Goal: Information Seeking & Learning: Learn about a topic

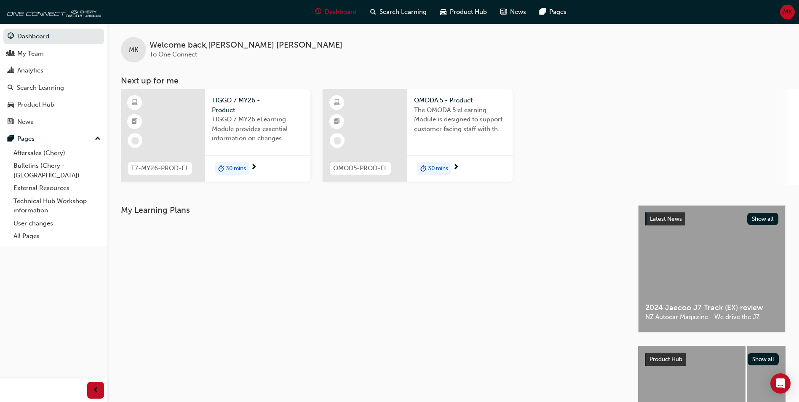
click at [152, 168] on span "T7-MY26-PROD-EL" at bounding box center [160, 168] width 58 height 10
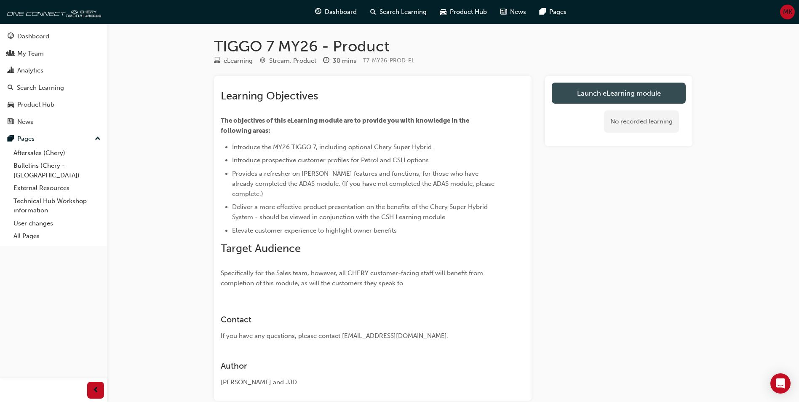
click at [587, 95] on link "Launch eLearning module" at bounding box center [619, 93] width 134 height 21
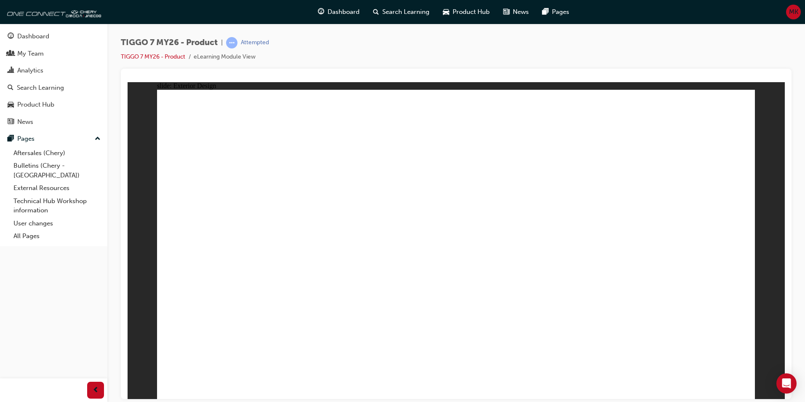
drag, startPoint x: 607, startPoint y: 267, endPoint x: 593, endPoint y: 326, distance: 60.7
drag, startPoint x: 593, startPoint y: 326, endPoint x: 585, endPoint y: 350, distance: 24.4
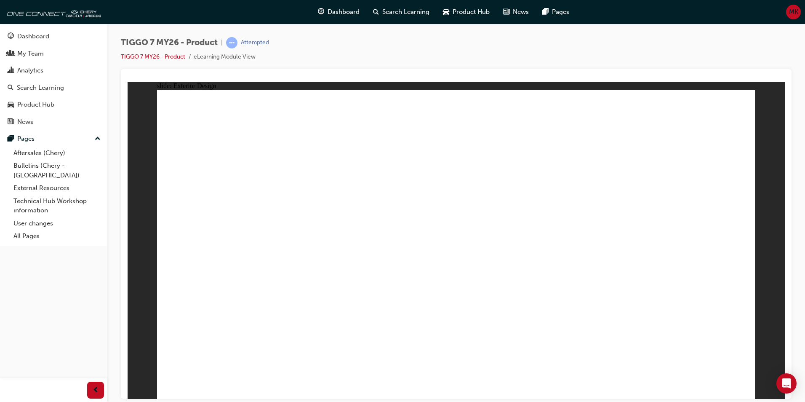
drag, startPoint x: 585, startPoint y: 350, endPoint x: 421, endPoint y: 389, distance: 168.9
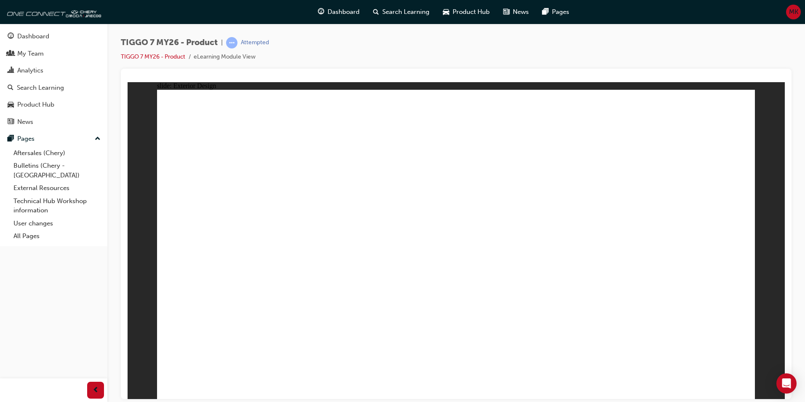
drag, startPoint x: 633, startPoint y: 152, endPoint x: 568, endPoint y: 166, distance: 67.1
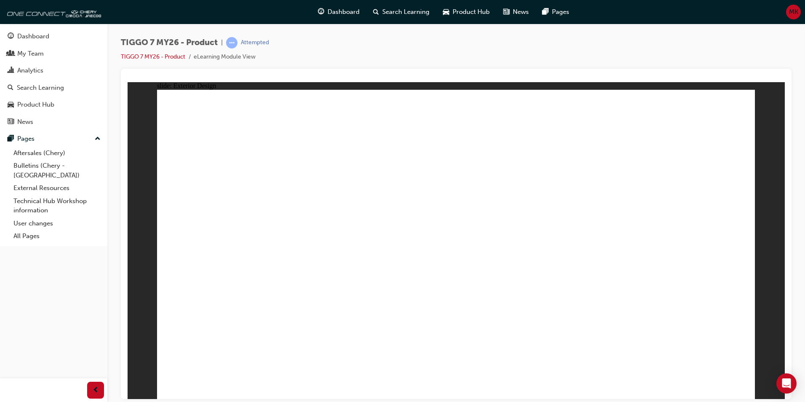
drag, startPoint x: 722, startPoint y: 287, endPoint x: 713, endPoint y: 289, distance: 9.1
drag, startPoint x: 243, startPoint y: 326, endPoint x: 272, endPoint y: 263, distance: 69.4
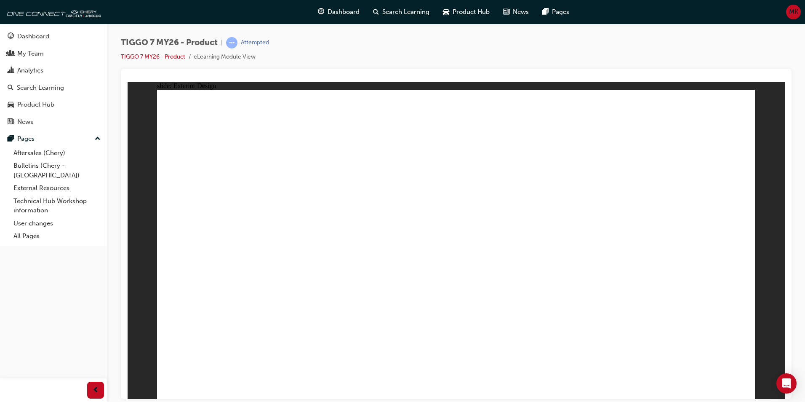
drag, startPoint x: 284, startPoint y: 214, endPoint x: 395, endPoint y: 211, distance: 111.2
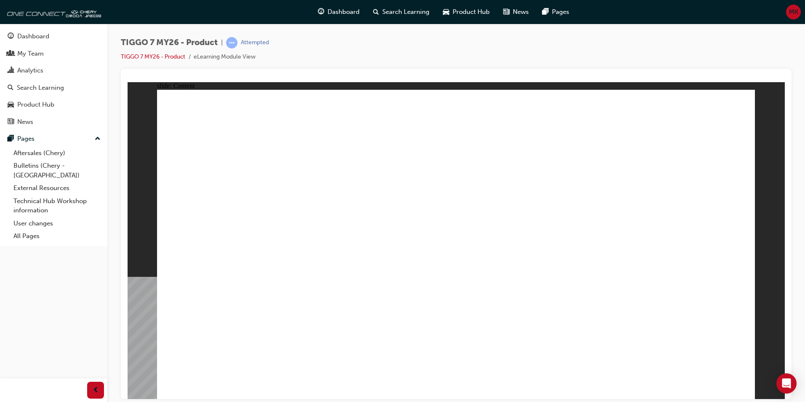
drag, startPoint x: 315, startPoint y: 156, endPoint x: 348, endPoint y: 157, distance: 32.4
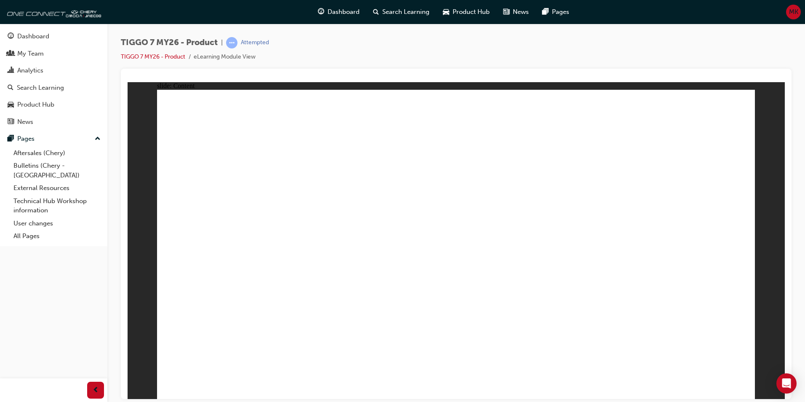
drag, startPoint x: 744, startPoint y: 389, endPoint x: 737, endPoint y: 390, distance: 6.9
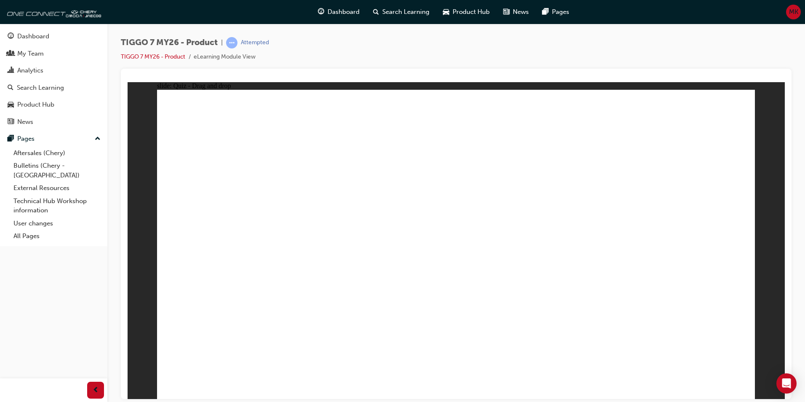
drag, startPoint x: 445, startPoint y: 121, endPoint x: 356, endPoint y: 251, distance: 157.9
drag, startPoint x: 679, startPoint y: 124, endPoint x: 581, endPoint y: 256, distance: 165.0
drag, startPoint x: 577, startPoint y: 260, endPoint x: 241, endPoint y: 259, distance: 335.7
drag, startPoint x: 475, startPoint y: 176, endPoint x: 545, endPoint y: 254, distance: 104.6
drag, startPoint x: 581, startPoint y: 205, endPoint x: 461, endPoint y: 257, distance: 130.9
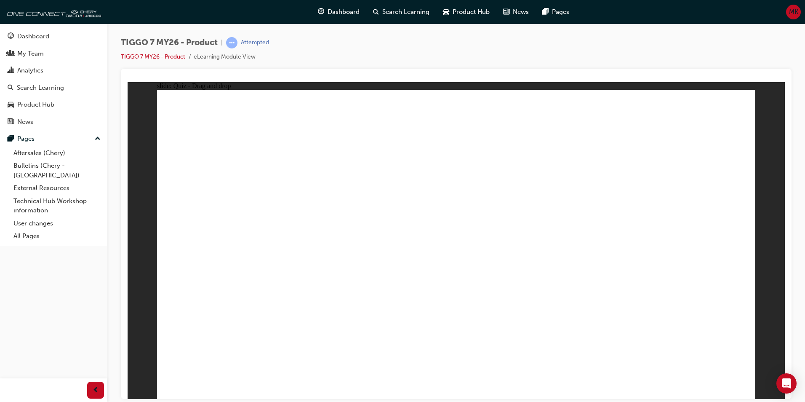
drag, startPoint x: 349, startPoint y: 263, endPoint x: 692, endPoint y: 266, distance: 342.8
drag, startPoint x: 568, startPoint y: 120, endPoint x: 364, endPoint y: 257, distance: 245.8
drag, startPoint x: 465, startPoint y: 155, endPoint x: 482, endPoint y: 274, distance: 119.6
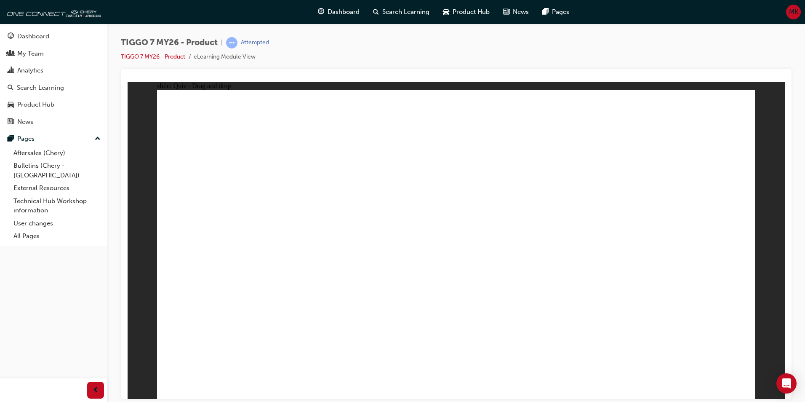
drag, startPoint x: 535, startPoint y: 173, endPoint x: 252, endPoint y: 264, distance: 297.4
drag, startPoint x: 708, startPoint y: 158, endPoint x: 494, endPoint y: 312, distance: 262.8
drag, startPoint x: 463, startPoint y: 275, endPoint x: 254, endPoint y: 305, distance: 211.1
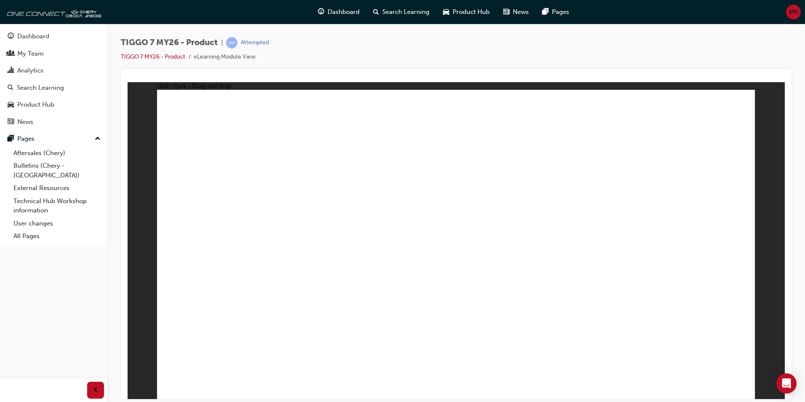
drag, startPoint x: 428, startPoint y: 121, endPoint x: 455, endPoint y: 285, distance: 166.0
drag, startPoint x: 503, startPoint y: 121, endPoint x: 510, endPoint y: 282, distance: 161.0
drag, startPoint x: 634, startPoint y: 168, endPoint x: 280, endPoint y: 279, distance: 371.4
drag, startPoint x: 705, startPoint y: 146, endPoint x: 584, endPoint y: 286, distance: 185.4
drag, startPoint x: 575, startPoint y: 147, endPoint x: 290, endPoint y: 285, distance: 316.3
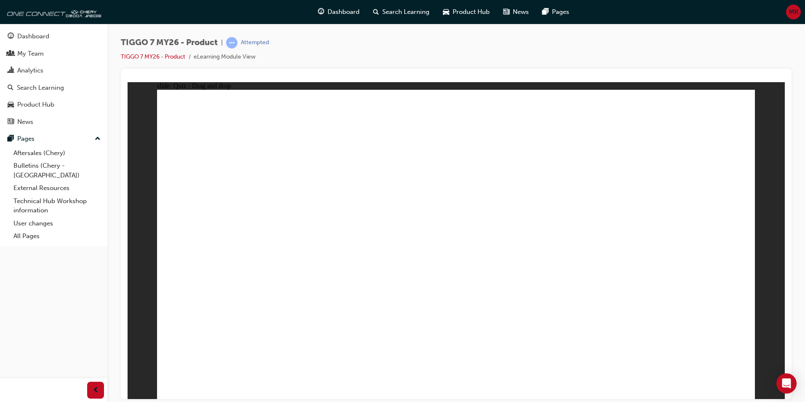
drag, startPoint x: 642, startPoint y: 119, endPoint x: 620, endPoint y: 282, distance: 164.6
drag, startPoint x: 569, startPoint y: 115, endPoint x: 326, endPoint y: 276, distance: 291.0
drag, startPoint x: 696, startPoint y: 126, endPoint x: 370, endPoint y: 283, distance: 362.4
drag, startPoint x: 439, startPoint y: 152, endPoint x: 207, endPoint y: 306, distance: 278.8
drag, startPoint x: 503, startPoint y: 149, endPoint x: 456, endPoint y: 300, distance: 158.4
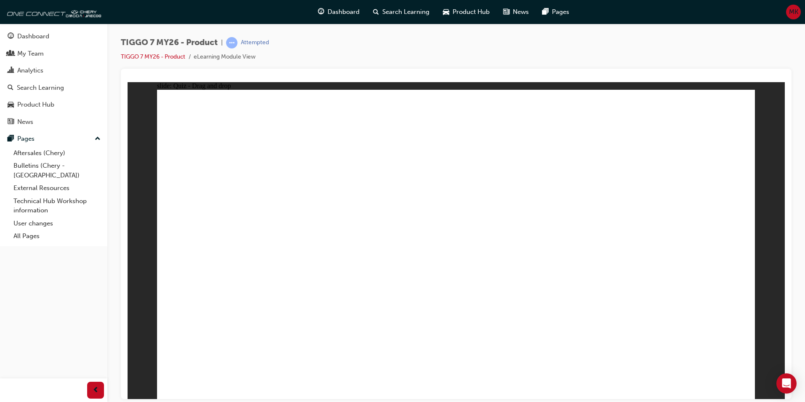
drag, startPoint x: 638, startPoint y: 148, endPoint x: 272, endPoint y: 300, distance: 396.3
drag, startPoint x: 508, startPoint y: 171, endPoint x: 321, endPoint y: 295, distance: 224.5
drag, startPoint x: 575, startPoint y: 174, endPoint x: 518, endPoint y: 299, distance: 137.6
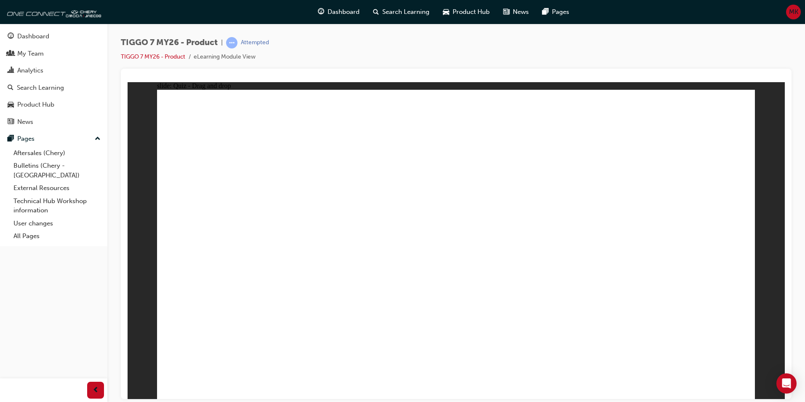
drag, startPoint x: 471, startPoint y: 134, endPoint x: 387, endPoint y: 211, distance: 113.9
drag, startPoint x: 589, startPoint y: 138, endPoint x: 335, endPoint y: 240, distance: 274.0
drag, startPoint x: 705, startPoint y: 143, endPoint x: 568, endPoint y: 227, distance: 161.1
drag, startPoint x: 695, startPoint y: 343, endPoint x: 704, endPoint y: 342, distance: 9.7
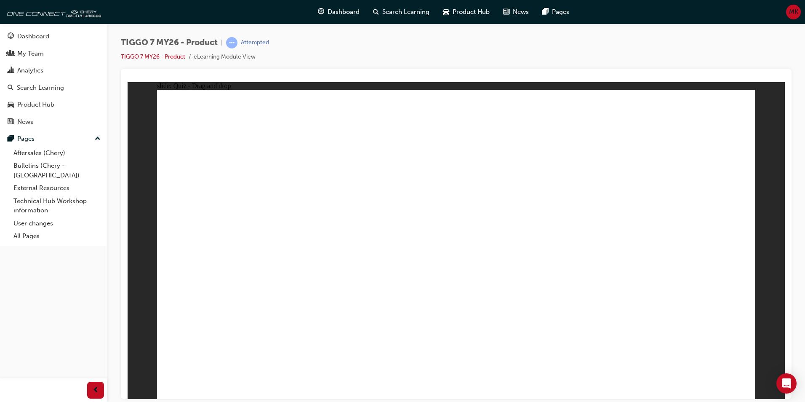
drag, startPoint x: 508, startPoint y: 190, endPoint x: 317, endPoint y: 241, distance: 198.3
radio input "true"
drag, startPoint x: 388, startPoint y: 282, endPoint x: 376, endPoint y: 289, distance: 14.3
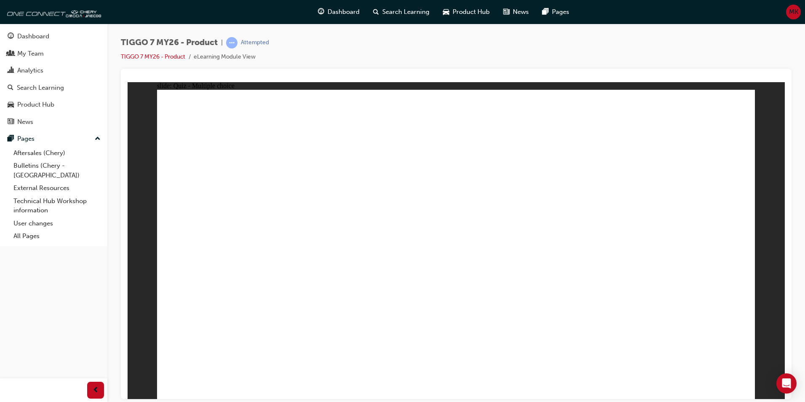
drag, startPoint x: 435, startPoint y: 123, endPoint x: 470, endPoint y: 273, distance: 154.3
drag, startPoint x: 539, startPoint y: 149, endPoint x: 456, endPoint y: 267, distance: 144.2
drag, startPoint x: 557, startPoint y: 168, endPoint x: 484, endPoint y: 309, distance: 158.2
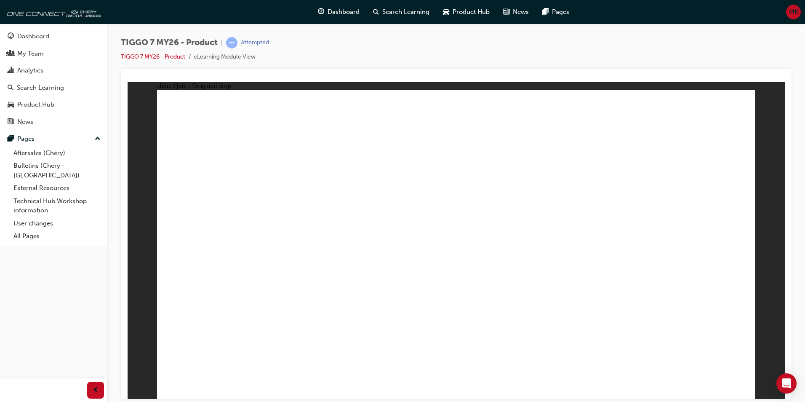
drag, startPoint x: 705, startPoint y: 121, endPoint x: 606, endPoint y: 295, distance: 199.3
drag, startPoint x: 694, startPoint y: 153, endPoint x: 507, endPoint y: 314, distance: 247.0
drag, startPoint x: 481, startPoint y: 163, endPoint x: 303, endPoint y: 288, distance: 217.2
drag, startPoint x: 433, startPoint y: 134, endPoint x: 270, endPoint y: 281, distance: 219.2
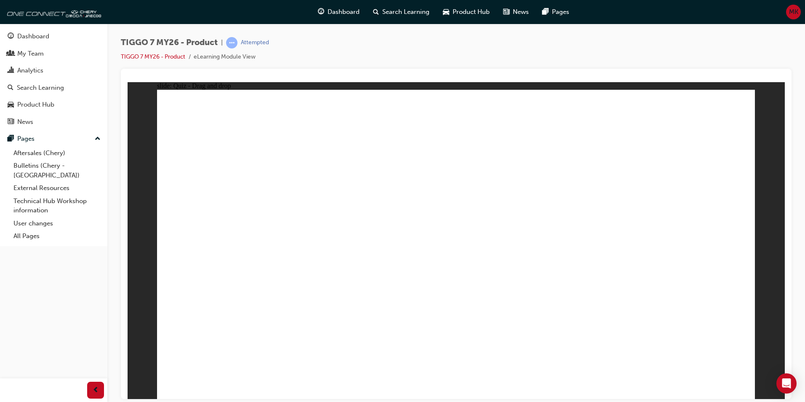
drag, startPoint x: 478, startPoint y: 147, endPoint x: 283, endPoint y: 283, distance: 237.3
drag, startPoint x: 437, startPoint y: 144, endPoint x: 230, endPoint y: 270, distance: 242.5
drag, startPoint x: 449, startPoint y: 147, endPoint x: 580, endPoint y: 305, distance: 205.3
drag, startPoint x: 577, startPoint y: 124, endPoint x: 488, endPoint y: 324, distance: 218.5
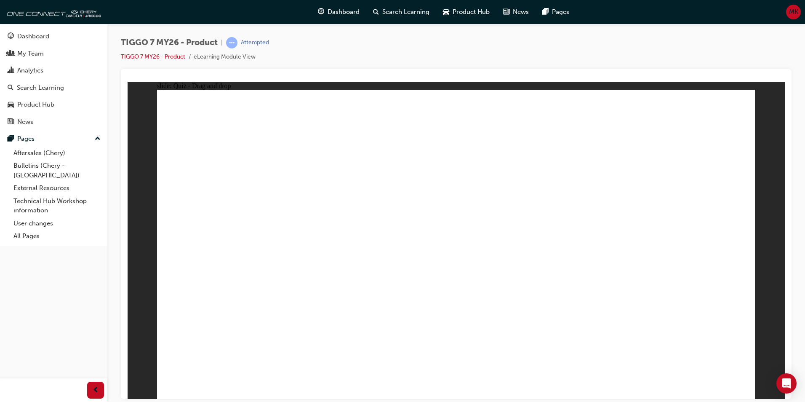
radio input "true"
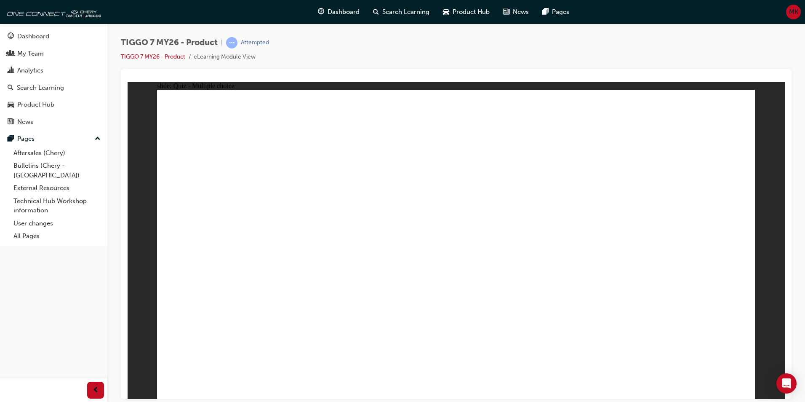
drag, startPoint x: 552, startPoint y: 125, endPoint x: 345, endPoint y: 258, distance: 246.0
drag, startPoint x: 619, startPoint y: 176, endPoint x: 685, endPoint y: 257, distance: 104.5
drag, startPoint x: 436, startPoint y: 123, endPoint x: 566, endPoint y: 266, distance: 192.9
drag, startPoint x: 493, startPoint y: 190, endPoint x: 461, endPoint y: 259, distance: 76.5
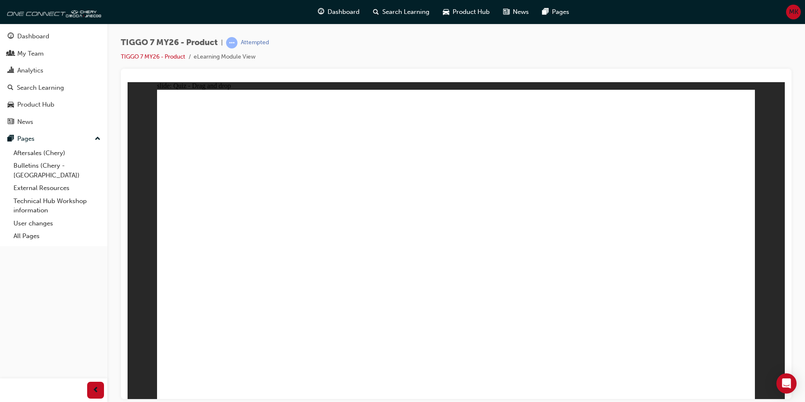
drag, startPoint x: 691, startPoint y: 122, endPoint x: 225, endPoint y: 266, distance: 487.5
radio input "true"
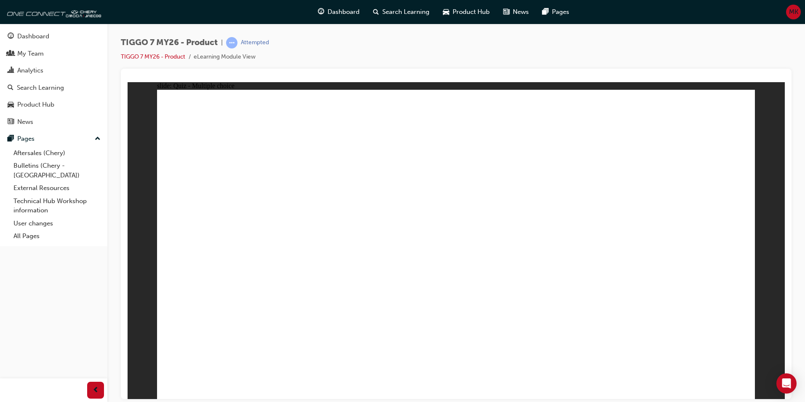
radio input "true"
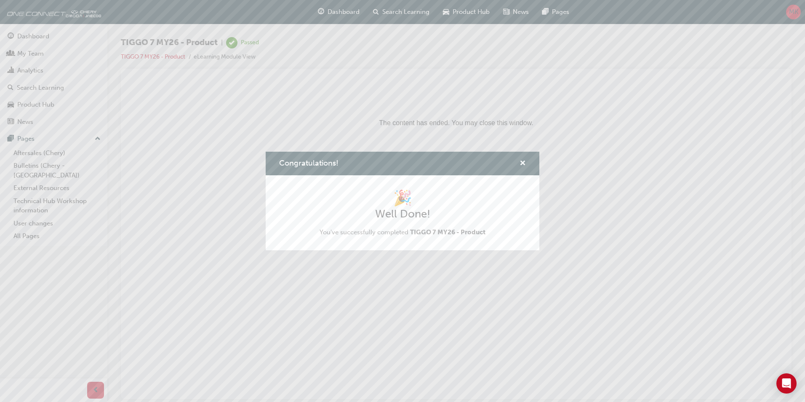
click at [526, 162] on div "Congratulations!" at bounding box center [403, 164] width 274 height 24
click at [522, 164] on span "cross-icon" at bounding box center [523, 164] width 6 height 8
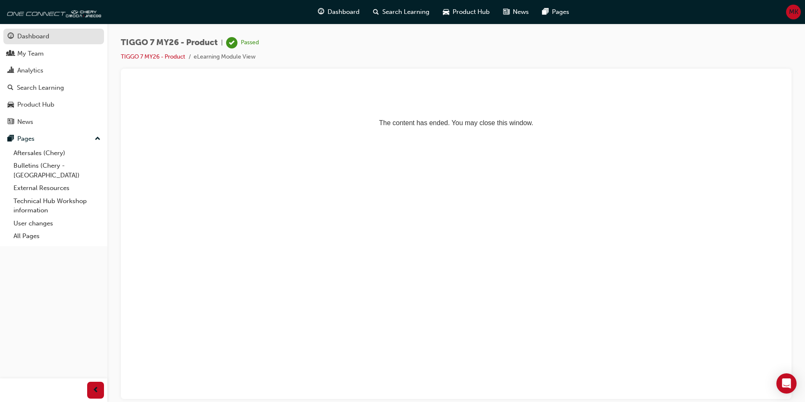
click at [42, 37] on div "Dashboard" at bounding box center [33, 37] width 32 height 10
